Goal: Task Accomplishment & Management: Use online tool/utility

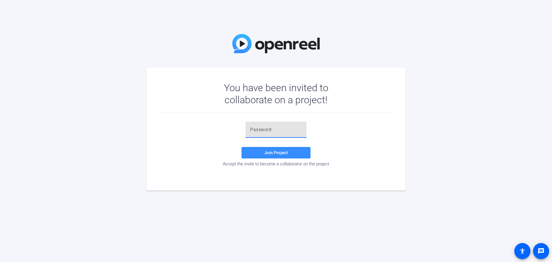
click at [259, 130] on input "text" at bounding box center [276, 129] width 52 height 7
type input "4PUni_"
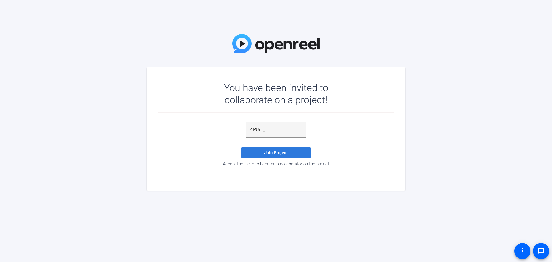
click at [274, 157] on span at bounding box center [275, 153] width 69 height 14
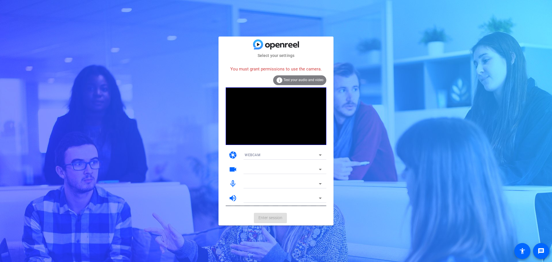
click at [260, 155] on span "WEBCAM" at bounding box center [253, 155] width 16 height 4
click at [260, 173] on mat-option "DESKTOP" at bounding box center [283, 175] width 86 height 9
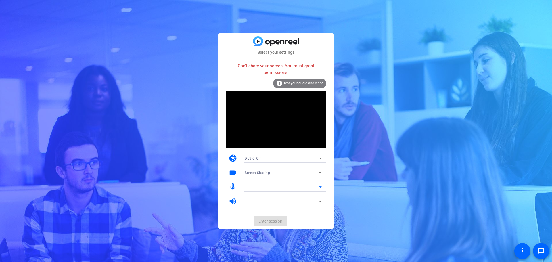
click at [321, 184] on icon at bounding box center [320, 186] width 7 height 7
click at [314, 173] on div "Screen Sharing" at bounding box center [282, 172] width 74 height 7
click at [275, 184] on mat-option "Screen Sharing" at bounding box center [283, 183] width 86 height 9
click at [277, 158] on div "DESKTOP" at bounding box center [282, 158] width 74 height 7
click at [269, 179] on mat-option "DESKTOP" at bounding box center [283, 178] width 86 height 9
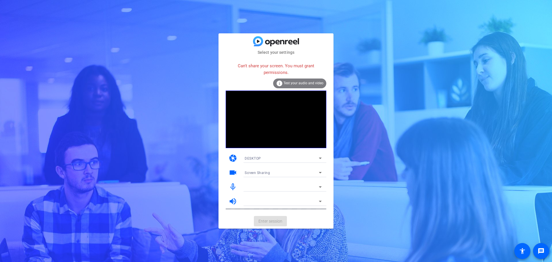
click at [287, 82] on span "Test your audio and video" at bounding box center [303, 83] width 40 height 4
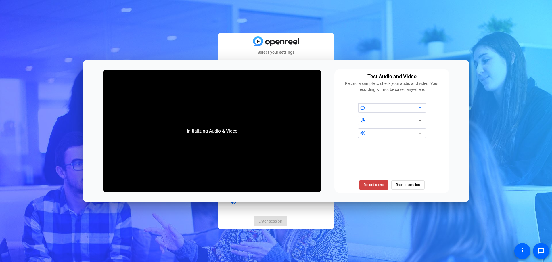
click at [494, 103] on div "Select your settings Can't share your screen. You must grant permissions. info …" at bounding box center [276, 131] width 552 height 262
click at [398, 184] on span "Back to session" at bounding box center [408, 184] width 24 height 11
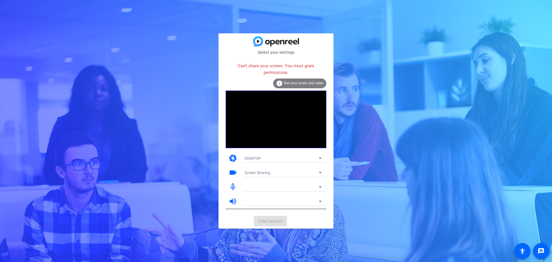
click at [382, 58] on div "Select your settings Can't share your screen. You must grant permissions. info …" at bounding box center [276, 131] width 552 height 262
click at [283, 189] on div at bounding box center [282, 186] width 74 height 7
click at [281, 179] on div at bounding box center [283, 180] width 86 height 6
click at [280, 169] on div "Screen Sharing" at bounding box center [282, 172] width 74 height 7
click at [264, 187] on span "Screen Sharing" at bounding box center [257, 184] width 25 height 7
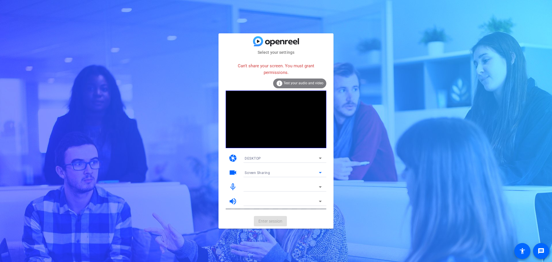
click at [381, 174] on div "Select your settings Can't share your screen. You must grant permissions. info …" at bounding box center [276, 131] width 552 height 262
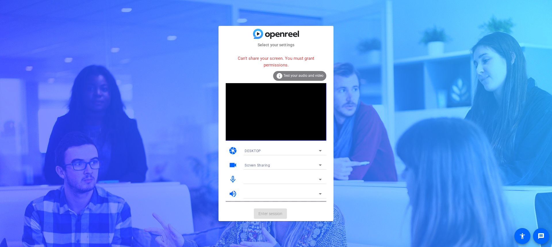
click at [299, 144] on div "camera DESKTOP" at bounding box center [276, 150] width 101 height 14
click at [299, 145] on div "camera DESKTOP" at bounding box center [276, 150] width 101 height 14
click at [312, 150] on div "DESKTOP" at bounding box center [282, 150] width 74 height 7
click at [286, 164] on mat-option "WEBCAM" at bounding box center [283, 162] width 86 height 9
click at [361, 162] on div "Select your settings Can't share your screen. You must grant permissions. info …" at bounding box center [276, 123] width 552 height 247
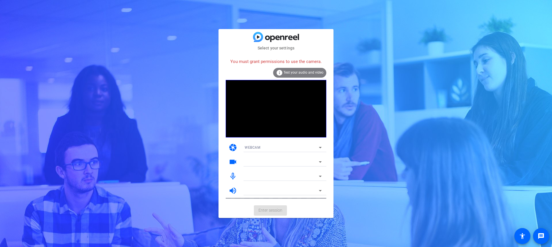
click at [206, 56] on div "Select your settings You must grant permissions to use the camera. info Test yo…" at bounding box center [276, 123] width 552 height 247
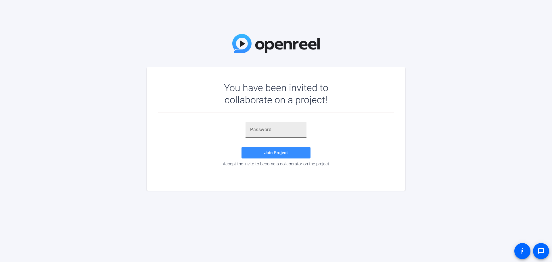
click at [277, 127] on input "text" at bounding box center [276, 129] width 52 height 7
type input "4PUni_"
click at [275, 153] on span "Join Project" at bounding box center [276, 152] width 24 height 5
